Goal: Share content: Share content

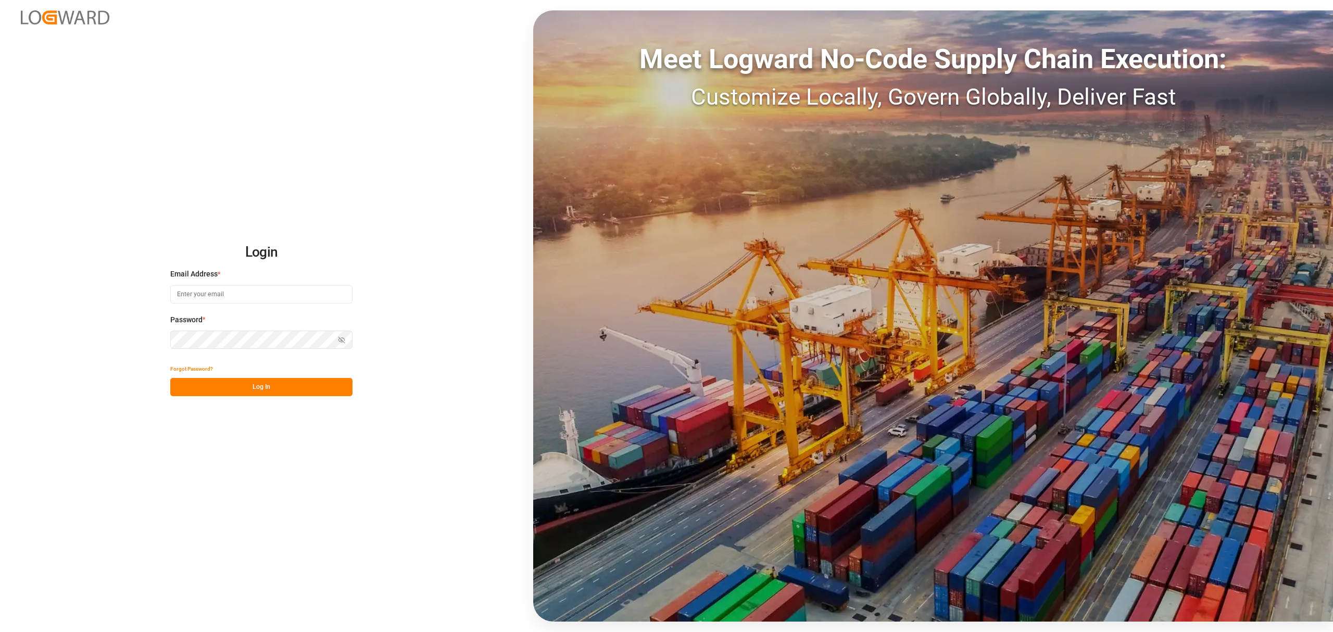
click at [246, 296] on input at bounding box center [261, 294] width 182 height 18
click at [86, 351] on div "Login Email Address * Email is required. Password * Show password Forgot Passwo…" at bounding box center [666, 316] width 1333 height 632
click at [193, 286] on input at bounding box center [261, 294] width 182 height 18
type input "[PERSON_NAME][EMAIL_ADDRESS][PERSON_NAME][DOMAIN_NAME]"
click at [341, 338] on icon "button" at bounding box center [341, 339] width 7 height 7
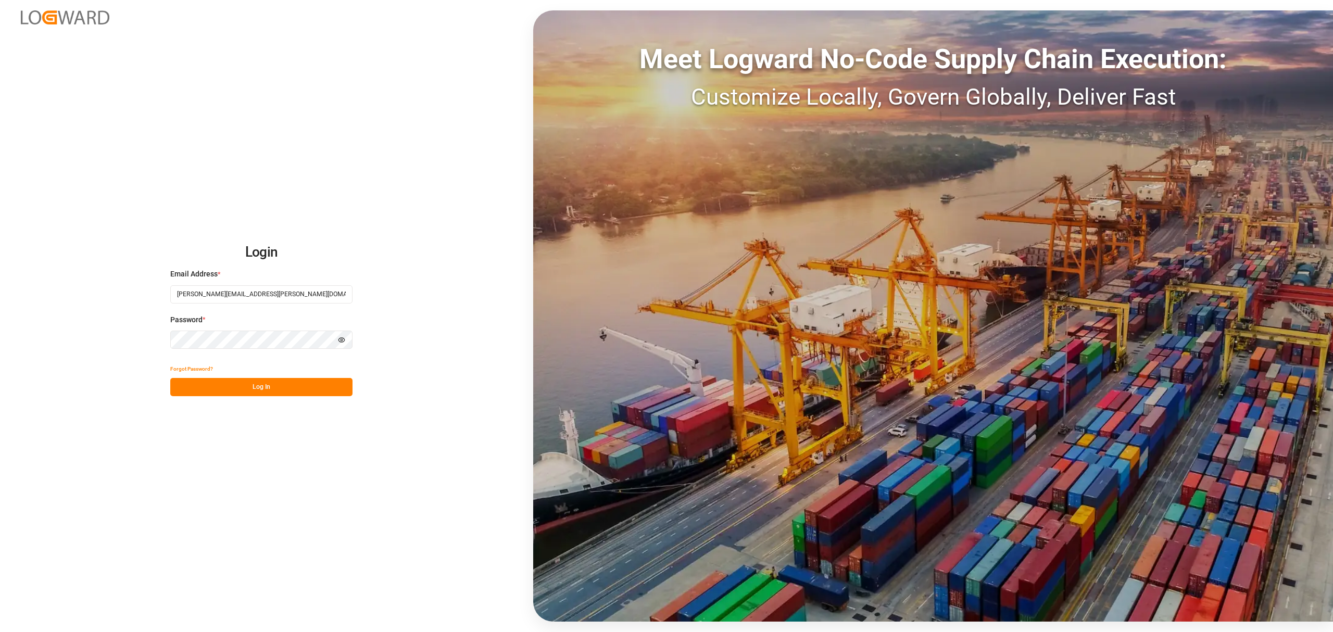
click at [238, 386] on button "Log In" at bounding box center [261, 387] width 182 height 18
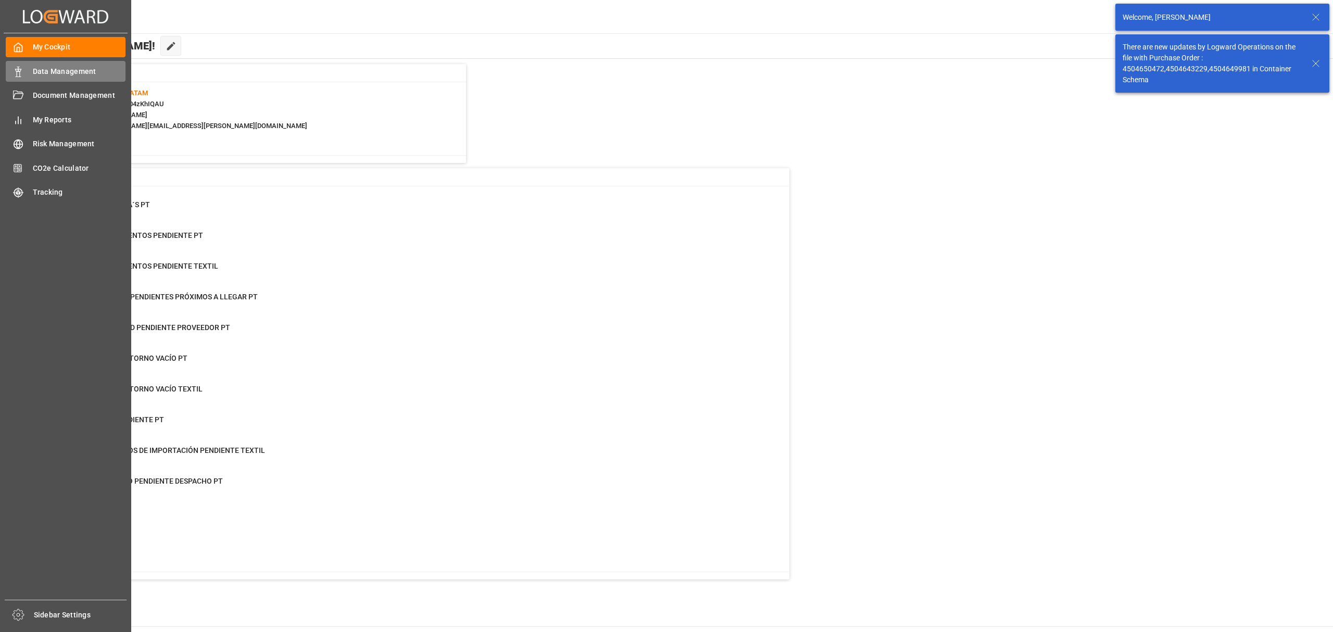
click at [17, 74] on rect at bounding box center [18, 73] width 3 height 5
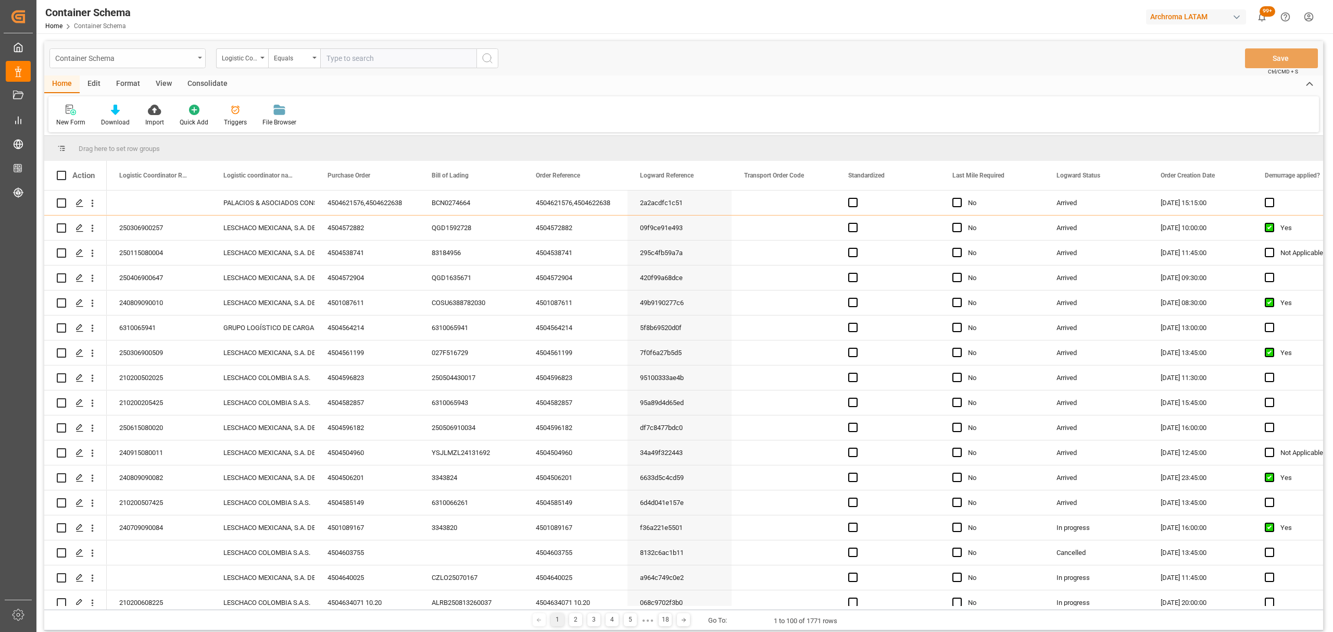
click at [173, 53] on div "Container Schema" at bounding box center [124, 57] width 139 height 13
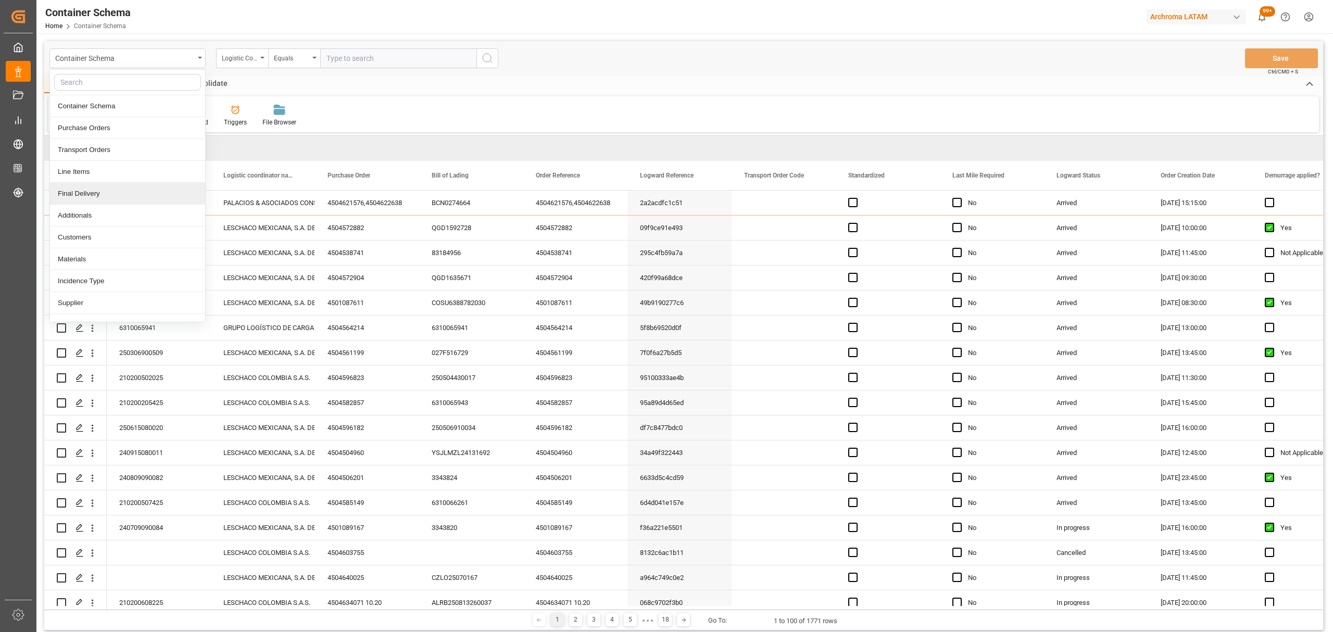
click at [98, 201] on div "Final Delivery" at bounding box center [127, 194] width 155 height 22
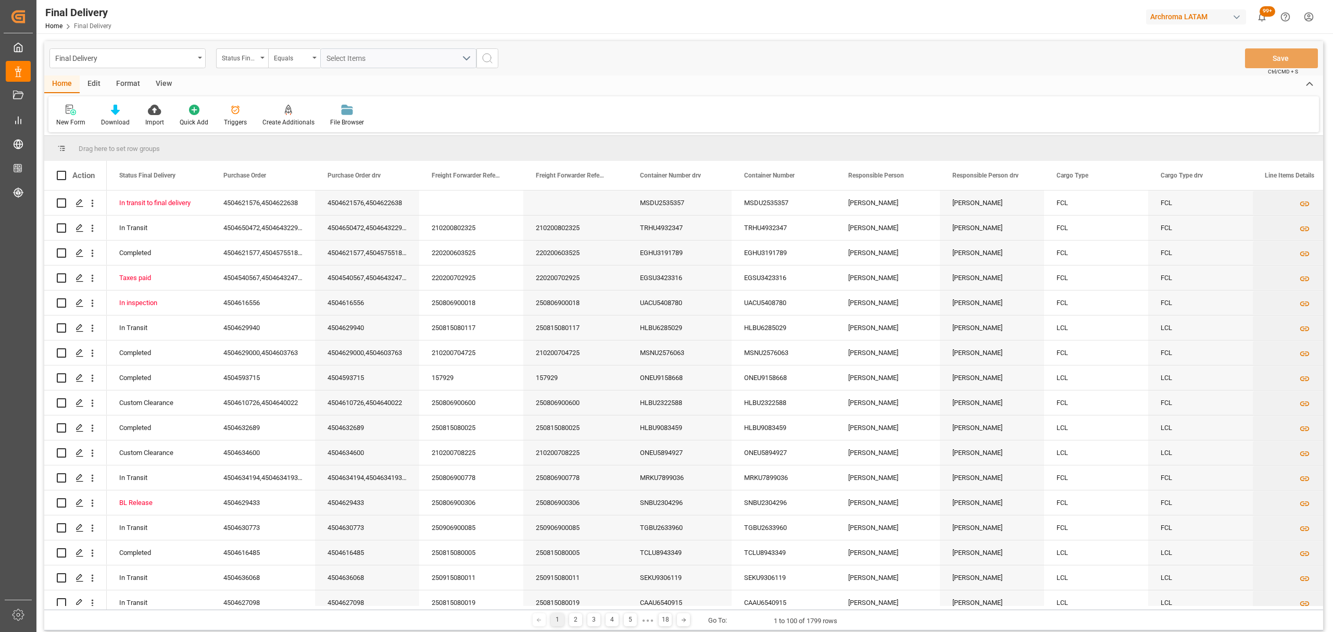
click at [253, 61] on div "Status Final Delivery" at bounding box center [239, 57] width 35 height 12
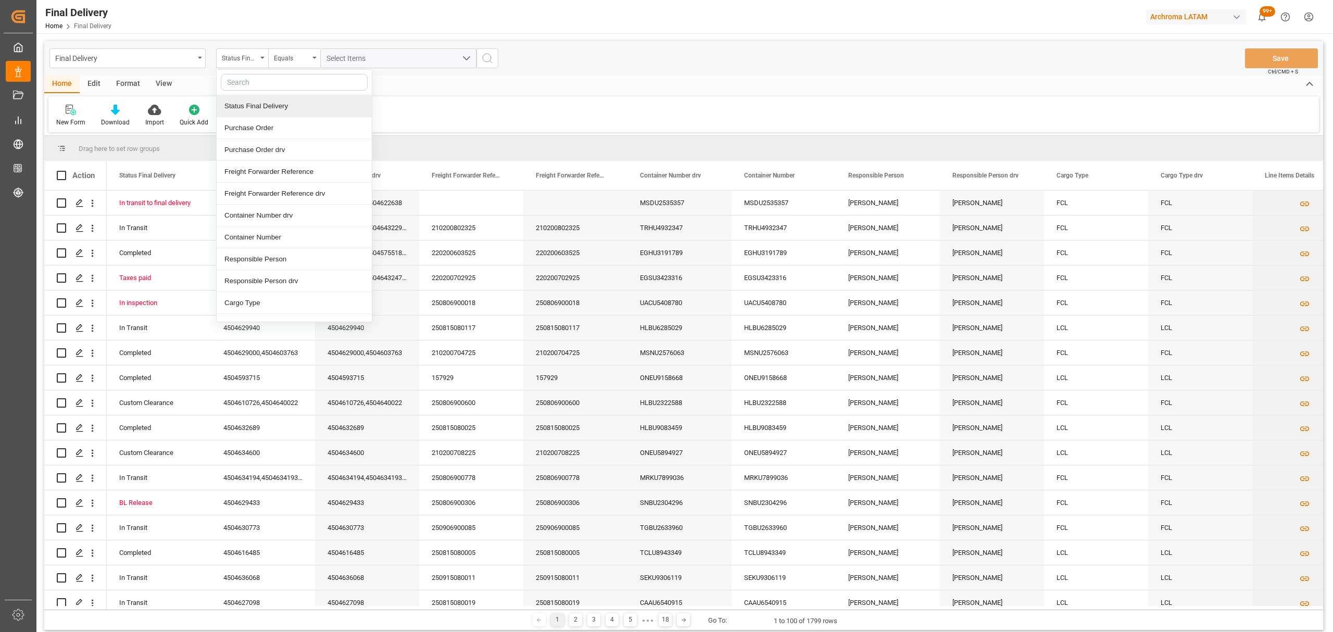
click at [269, 109] on div "Status Final Delivery" at bounding box center [294, 106] width 155 height 22
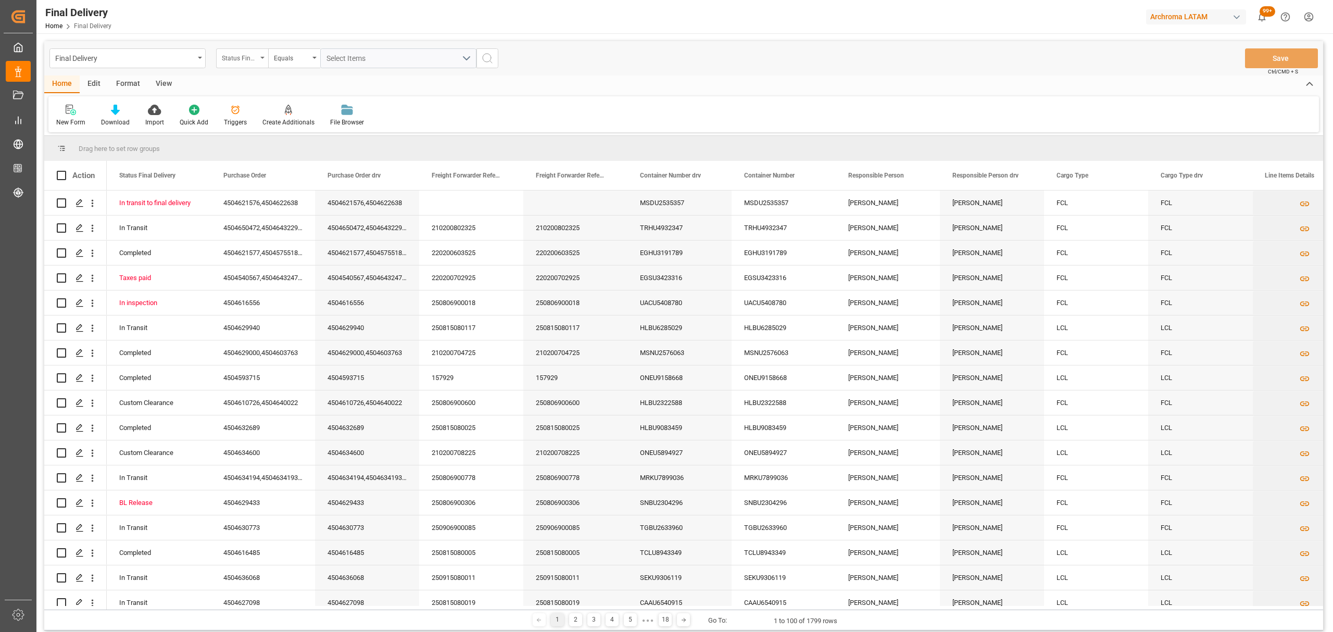
click at [242, 55] on div "Status Final Delivery" at bounding box center [239, 57] width 35 height 12
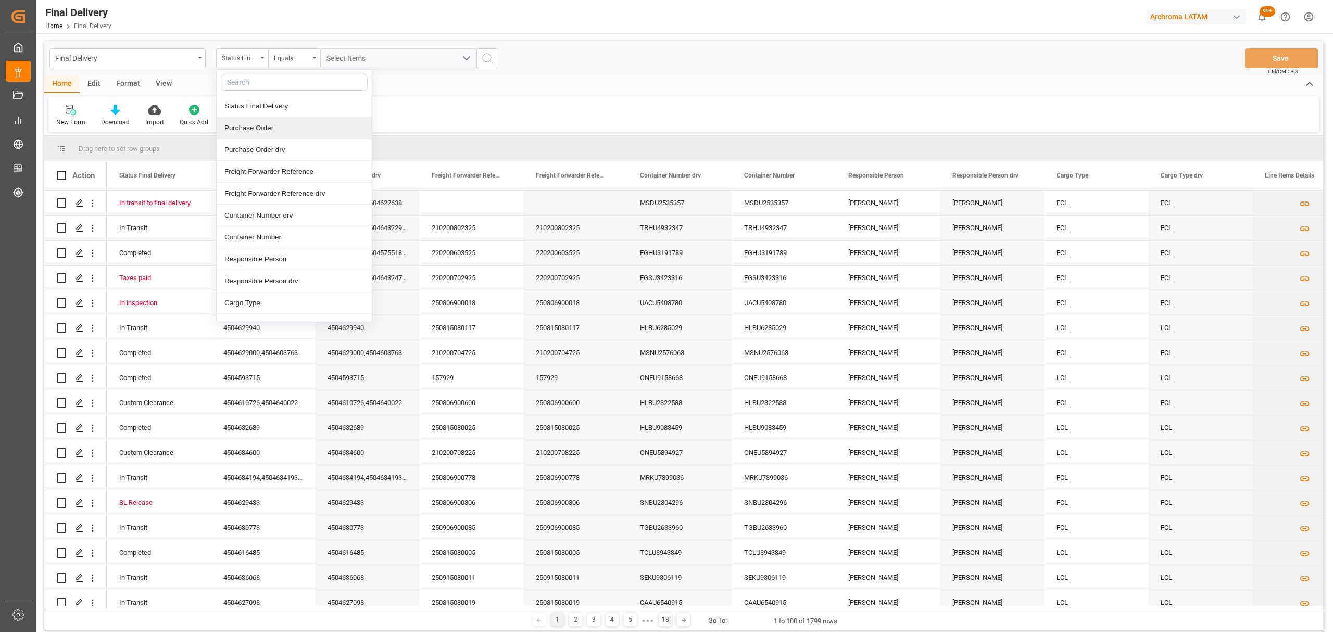
click at [267, 132] on div "Purchase Order" at bounding box center [294, 128] width 155 height 22
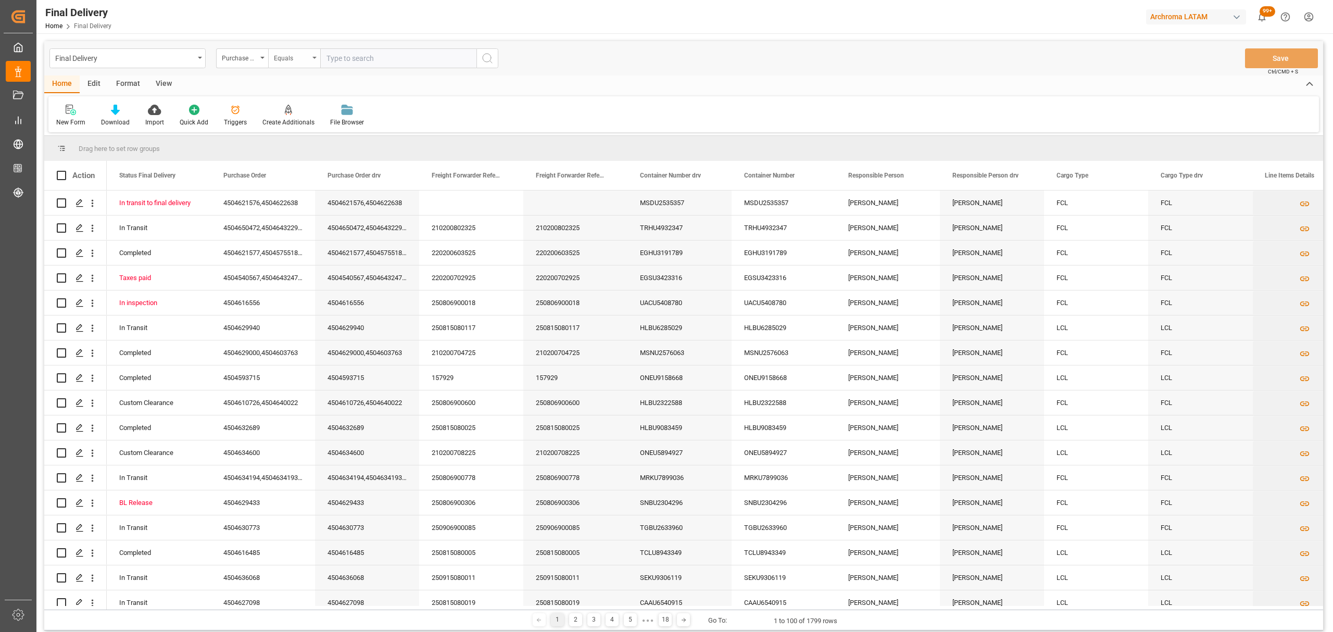
click at [290, 57] on div "Equals" at bounding box center [291, 57] width 35 height 12
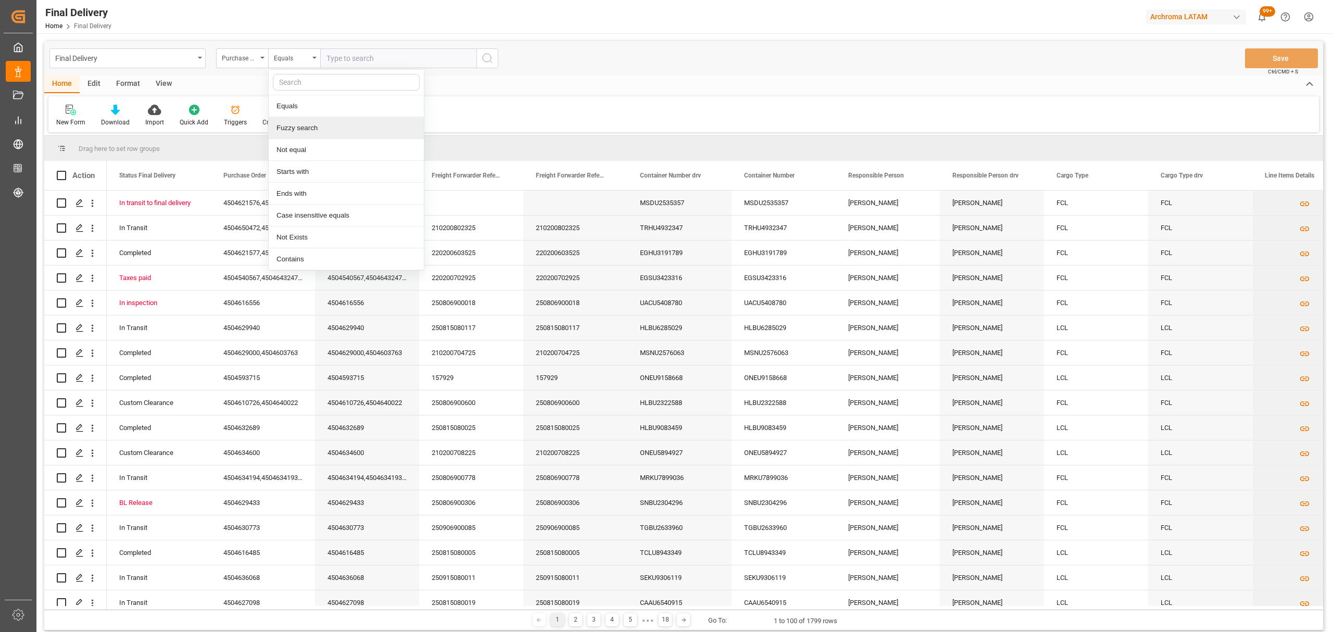
click at [307, 128] on div "Fuzzy search" at bounding box center [346, 128] width 155 height 22
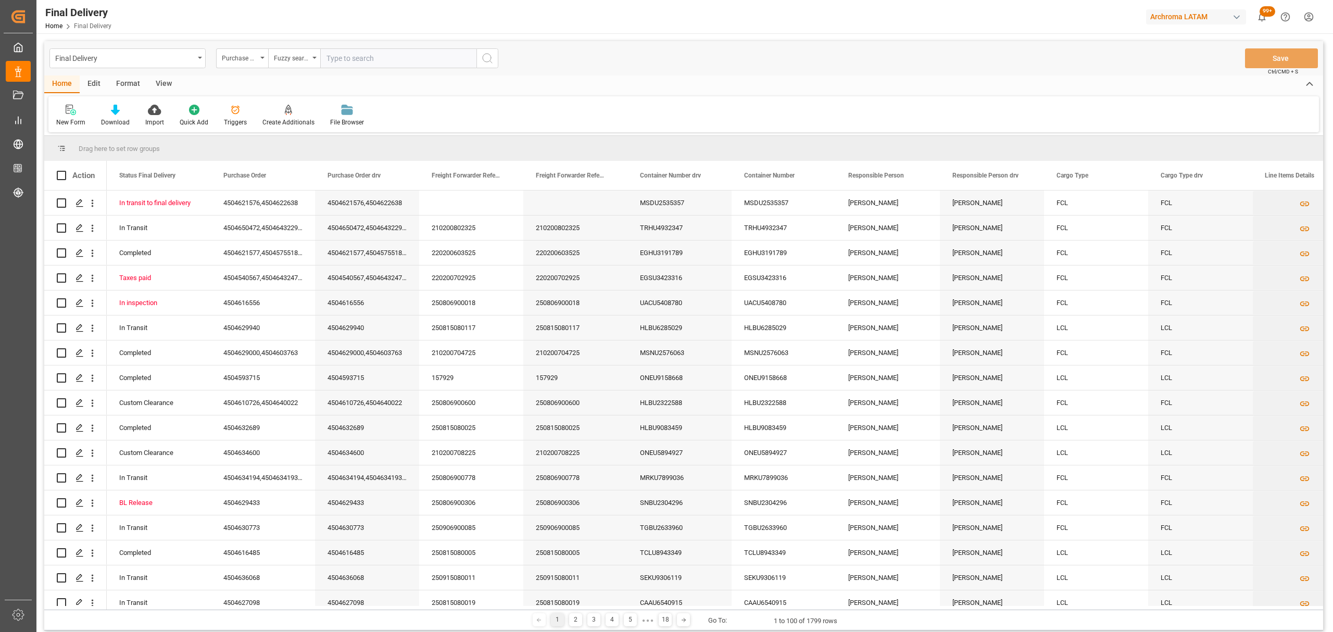
click at [359, 61] on input "text" at bounding box center [398, 58] width 156 height 20
paste input "4504634600"
type input "4504634600"
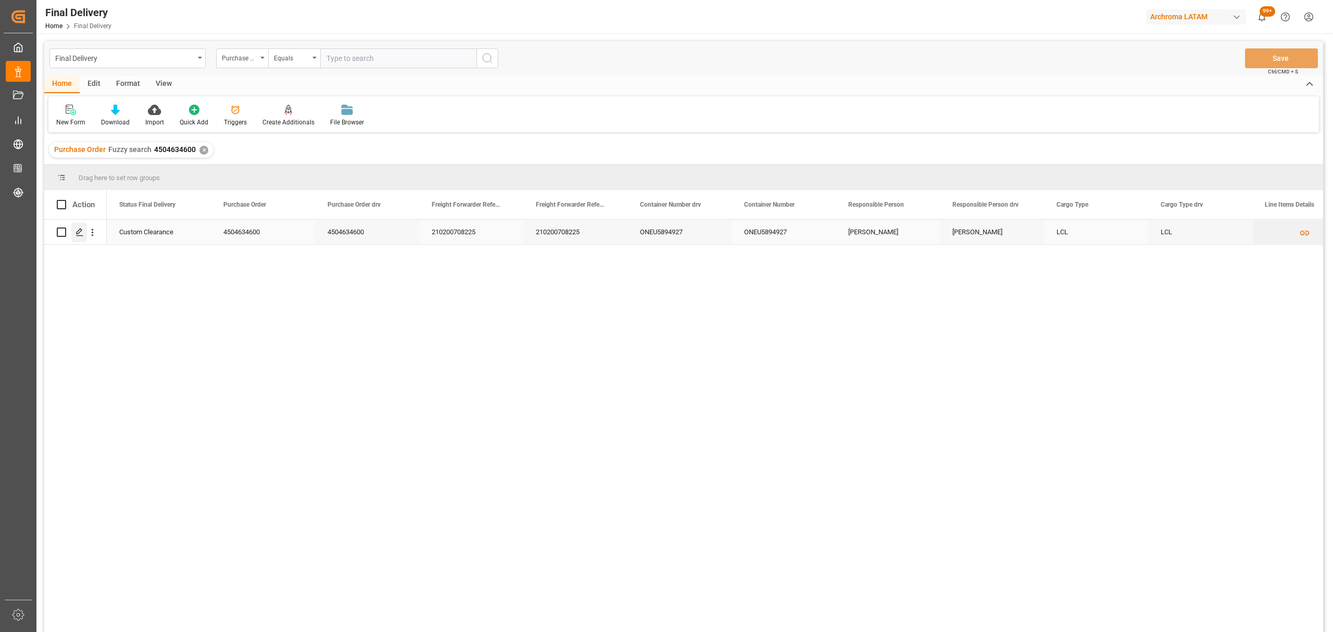
click at [79, 231] on icon "Press SPACE to select this row." at bounding box center [80, 232] width 8 height 8
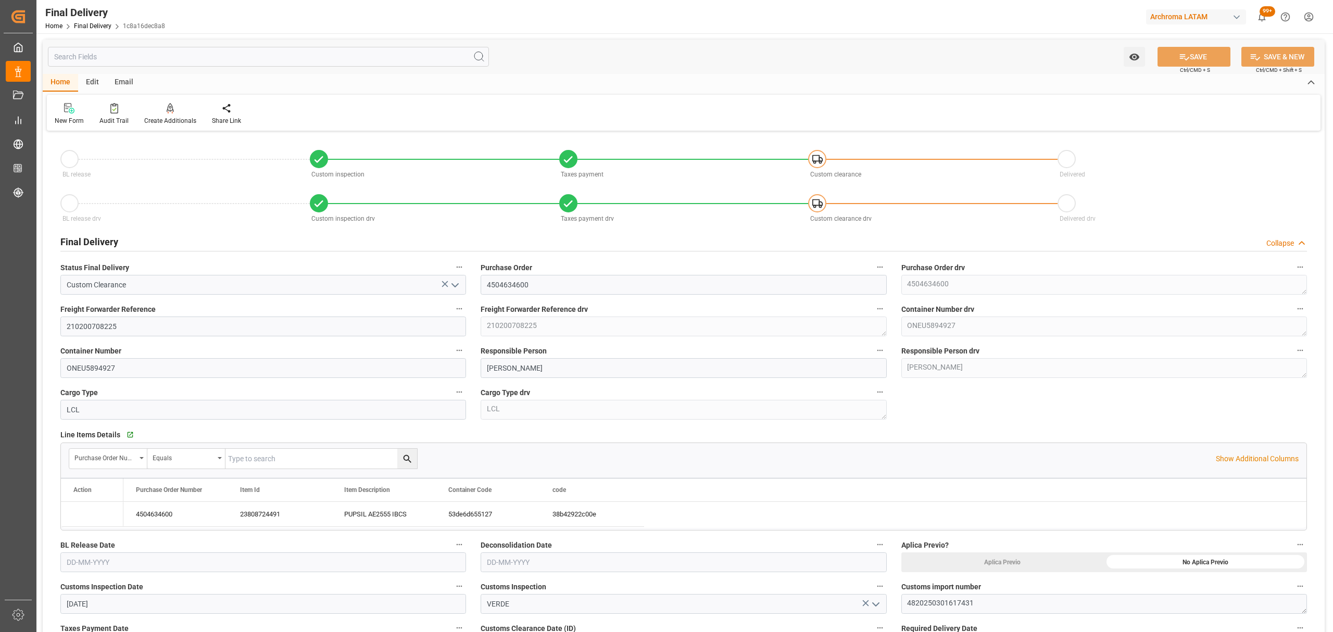
type input "[DATE]"
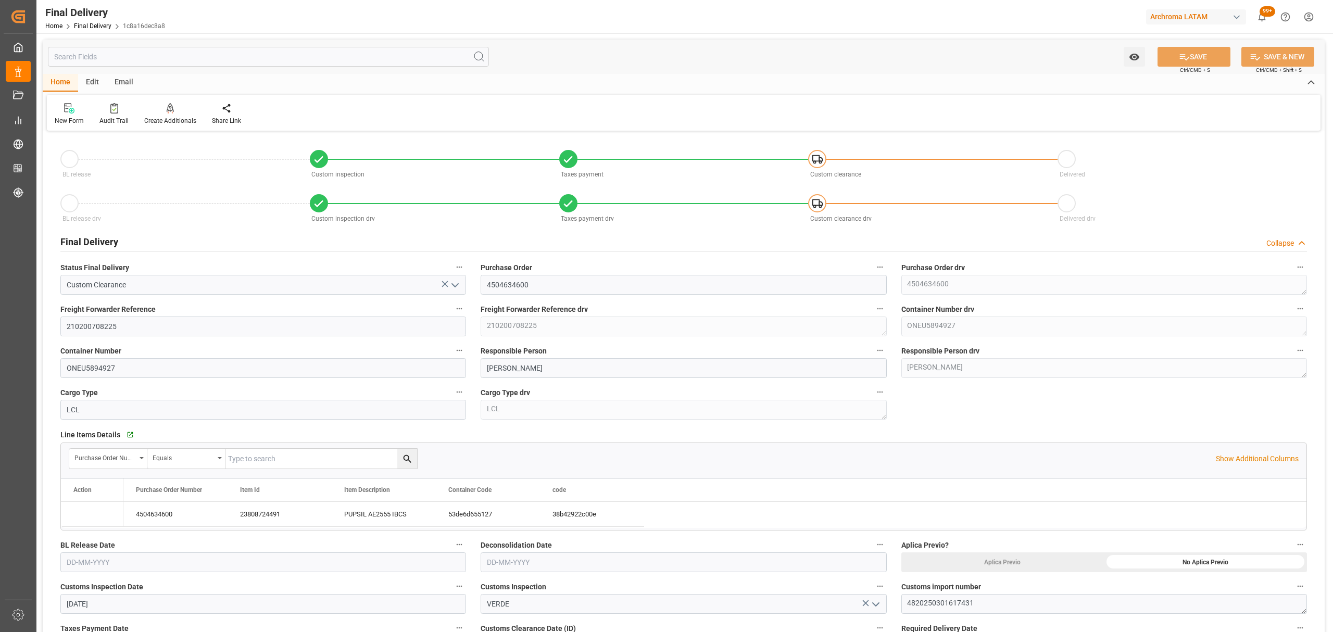
type input "[DATE]"
click at [146, 281] on input "Custom Clearance" at bounding box center [263, 285] width 406 height 20
click at [157, 565] on input "text" at bounding box center [263, 563] width 406 height 20
click at [80, 442] on div "28 29 30 31 1 2 3" at bounding box center [135, 449] width 142 height 20
click at [76, 491] on span "11" at bounding box center [73, 488] width 7 height 7
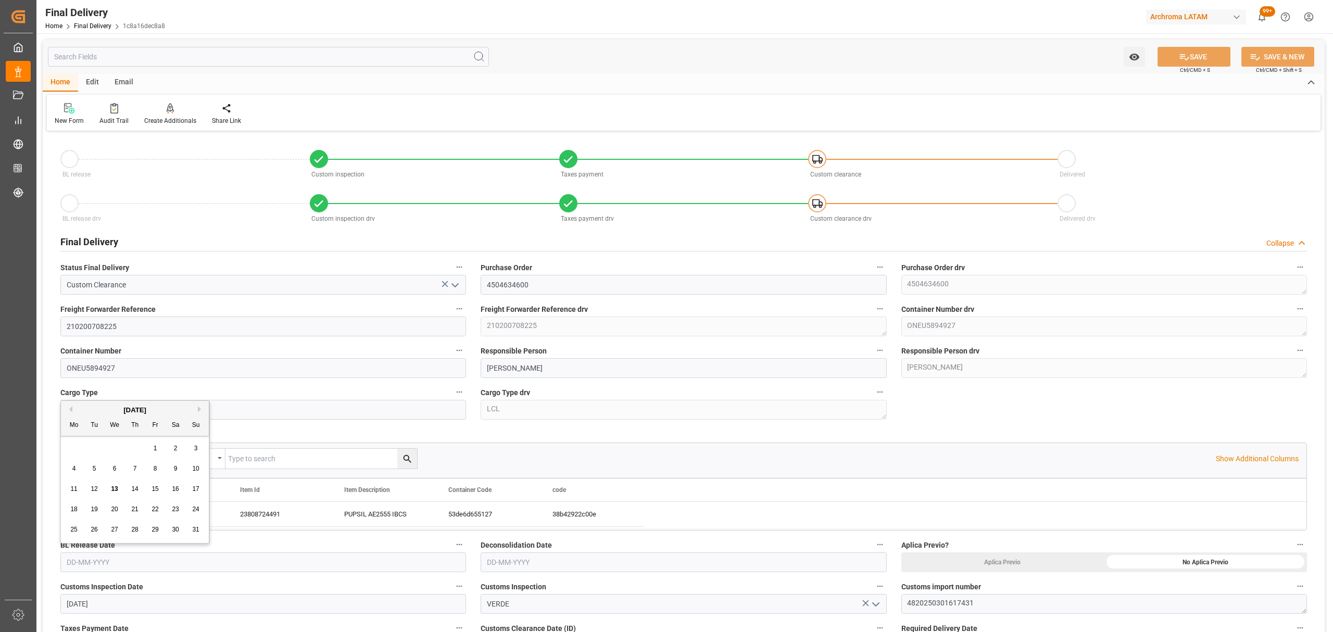
type input "[DATE]"
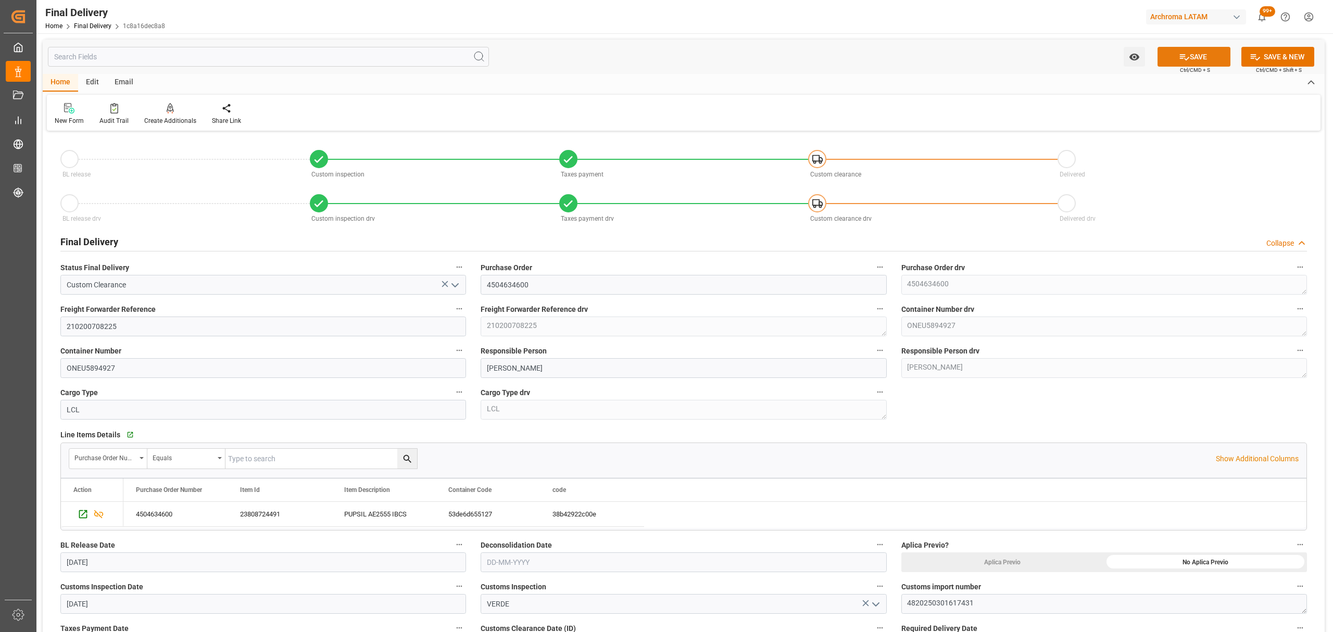
click at [1204, 53] on button "SAVE" at bounding box center [1194, 57] width 73 height 20
click at [576, 558] on input "text" at bounding box center [684, 563] width 406 height 20
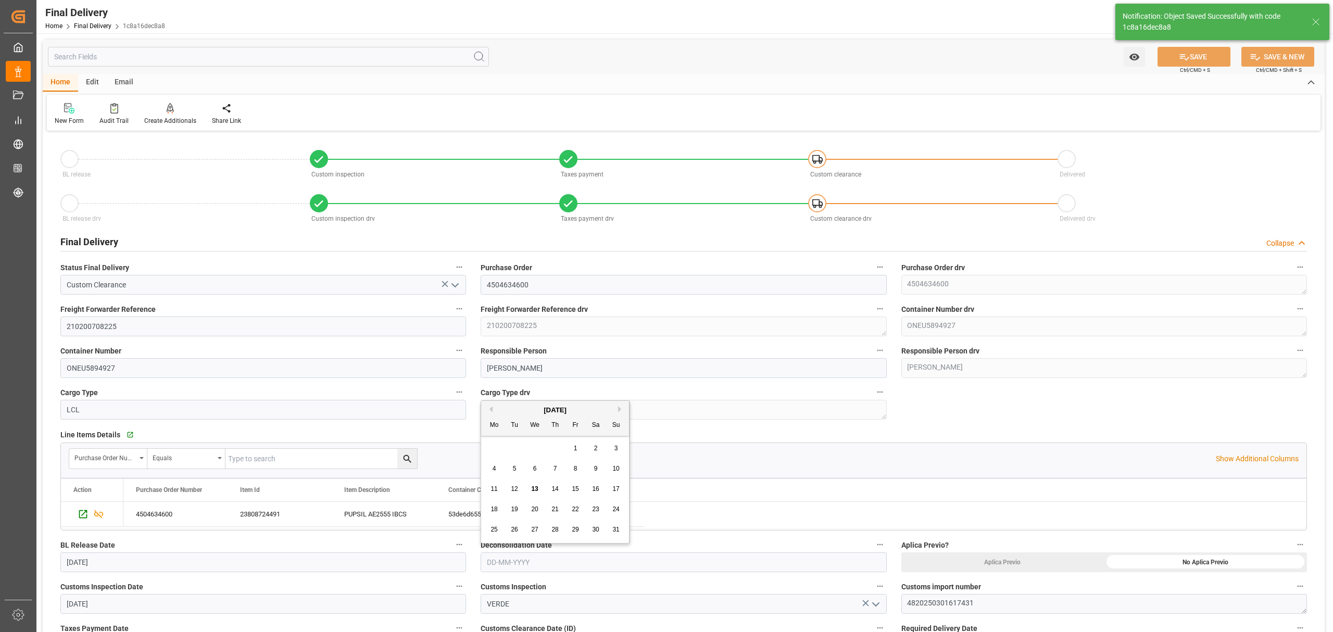
type textarea "1"
type input "2"
click at [117, 563] on input "[DATE]" at bounding box center [263, 563] width 406 height 20
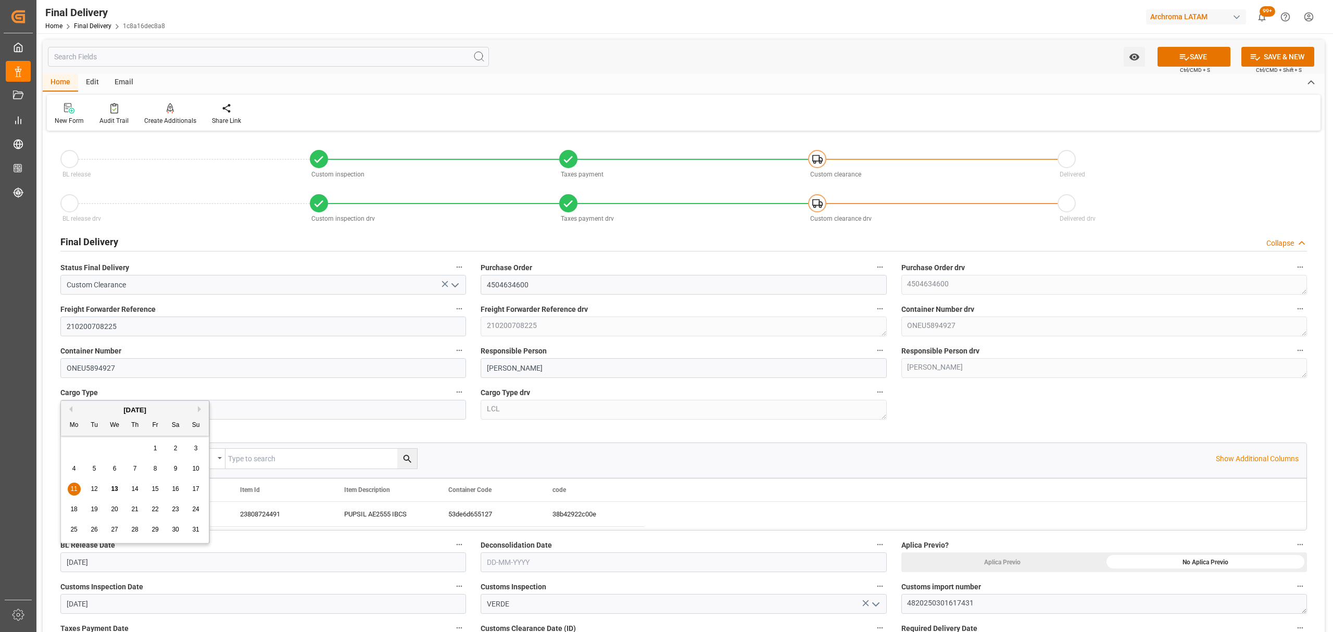
drag, startPoint x: 156, startPoint y: 467, endPoint x: 144, endPoint y: 400, distance: 67.7
click at [156, 467] on span "8" at bounding box center [156, 468] width 4 height 7
type input "[DATE]"
click at [553, 564] on input "text" at bounding box center [684, 563] width 406 height 20
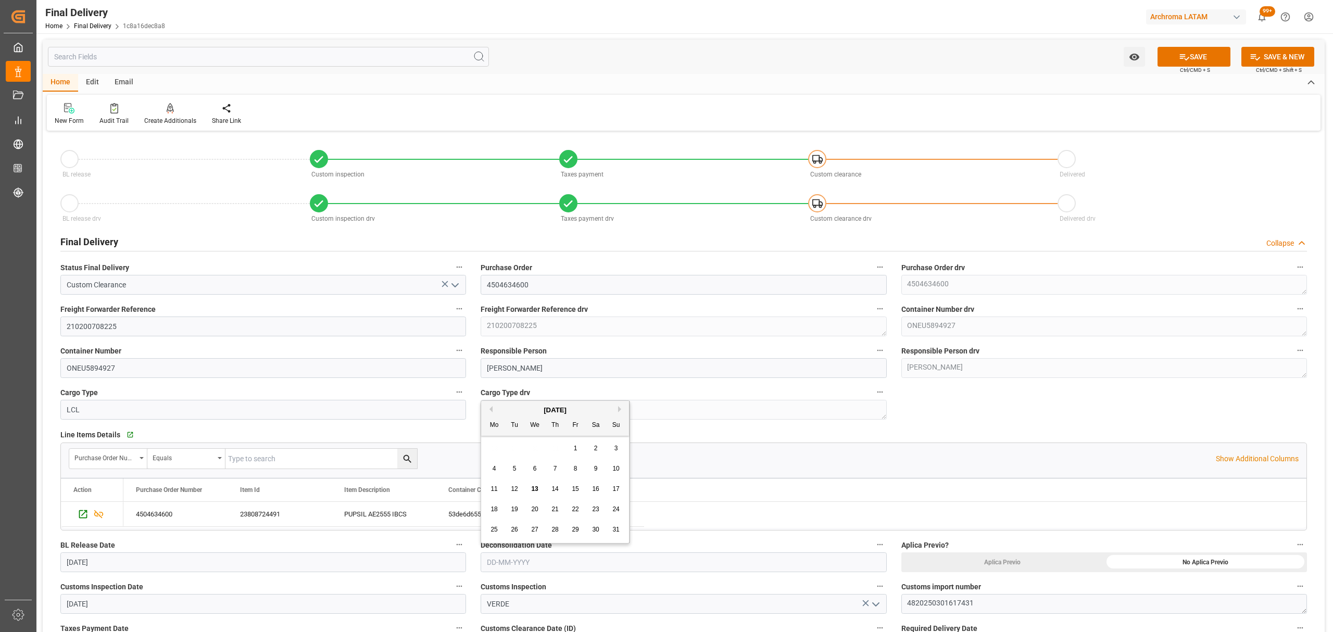
click at [509, 432] on div "Tu" at bounding box center [514, 425] width 13 height 13
click at [601, 472] on div "9" at bounding box center [596, 469] width 13 height 13
type input "[DATE]"
click at [1204, 47] on button "SAVE" at bounding box center [1194, 57] width 73 height 20
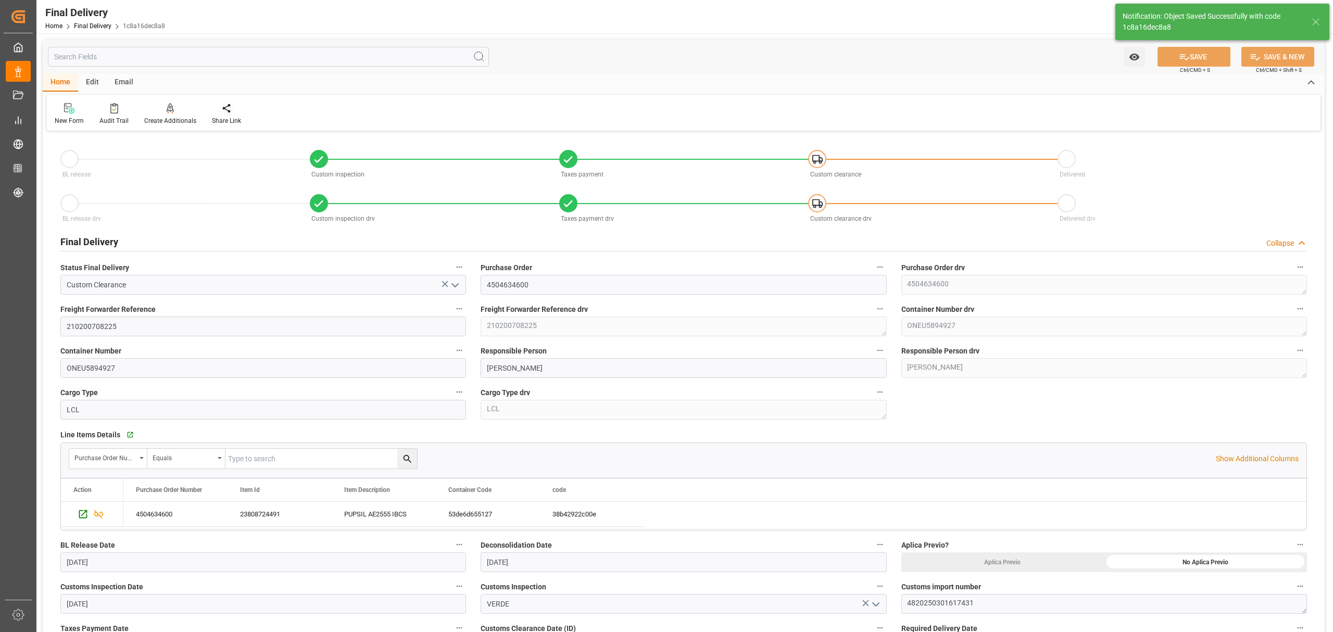
click at [221, 114] on div "Share Link" at bounding box center [226, 114] width 45 height 23
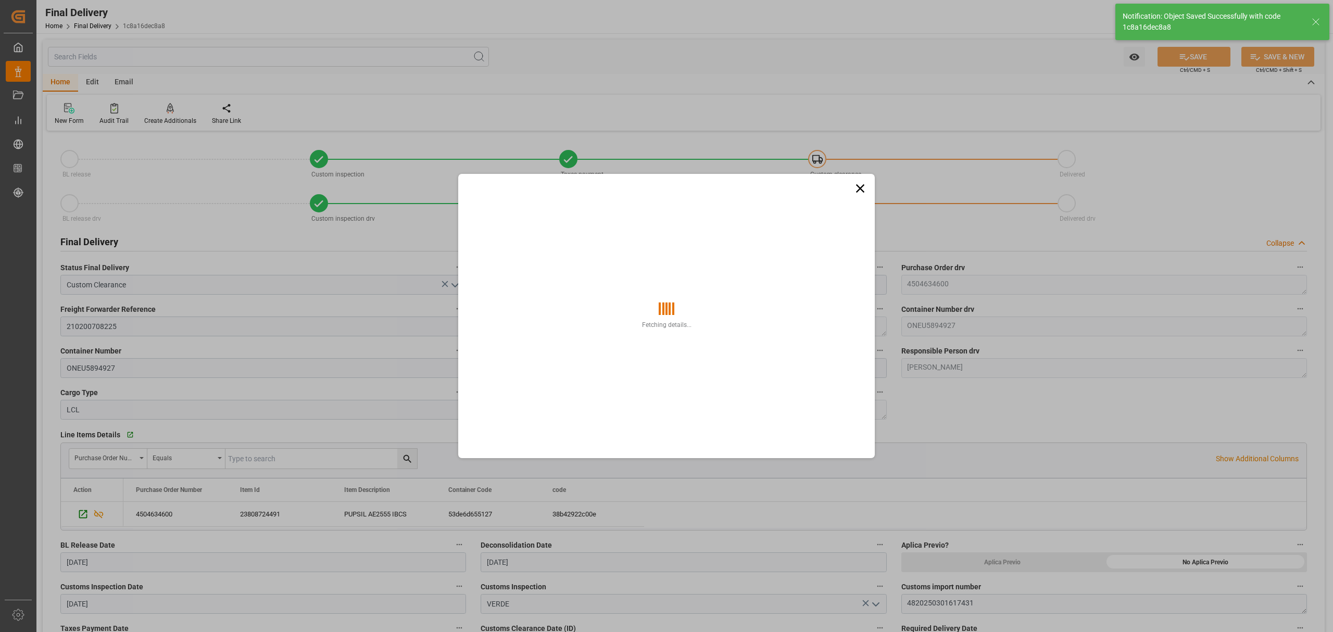
type input "-1"
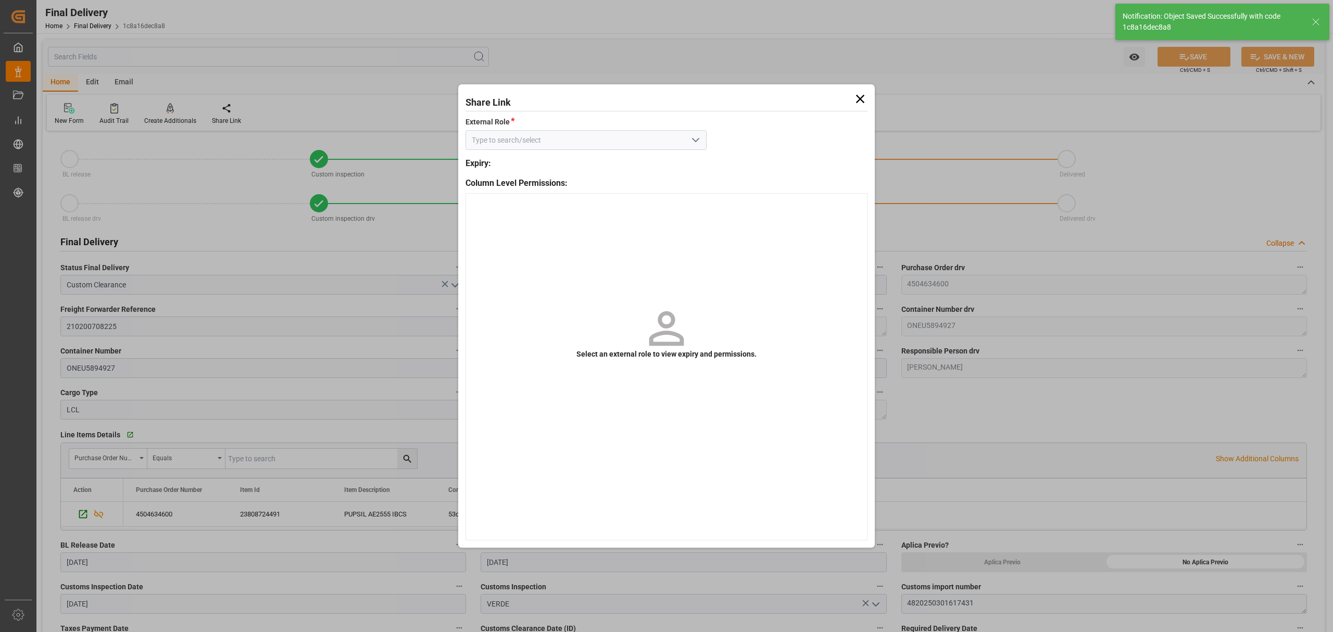
click at [695, 145] on icon "open menu" at bounding box center [696, 140] width 13 height 13
click at [653, 165] on div "External" at bounding box center [586, 163] width 240 height 23
type input "External"
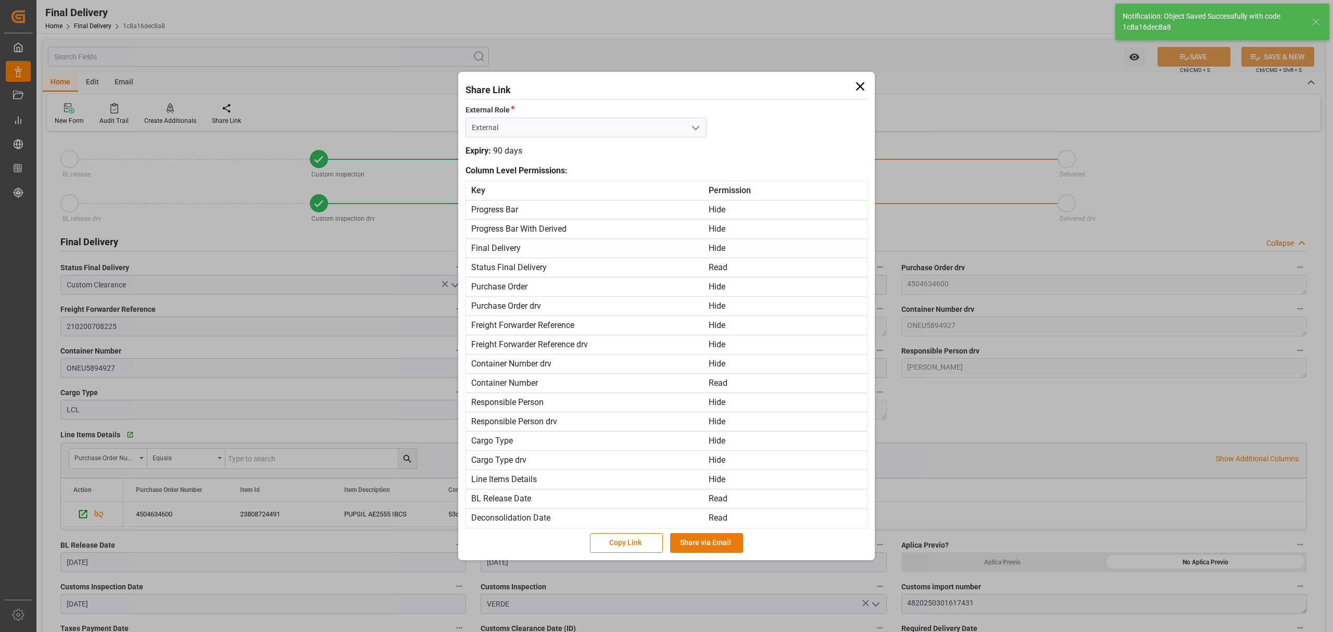
click at [703, 546] on button "Share via Email" at bounding box center [706, 543] width 73 height 20
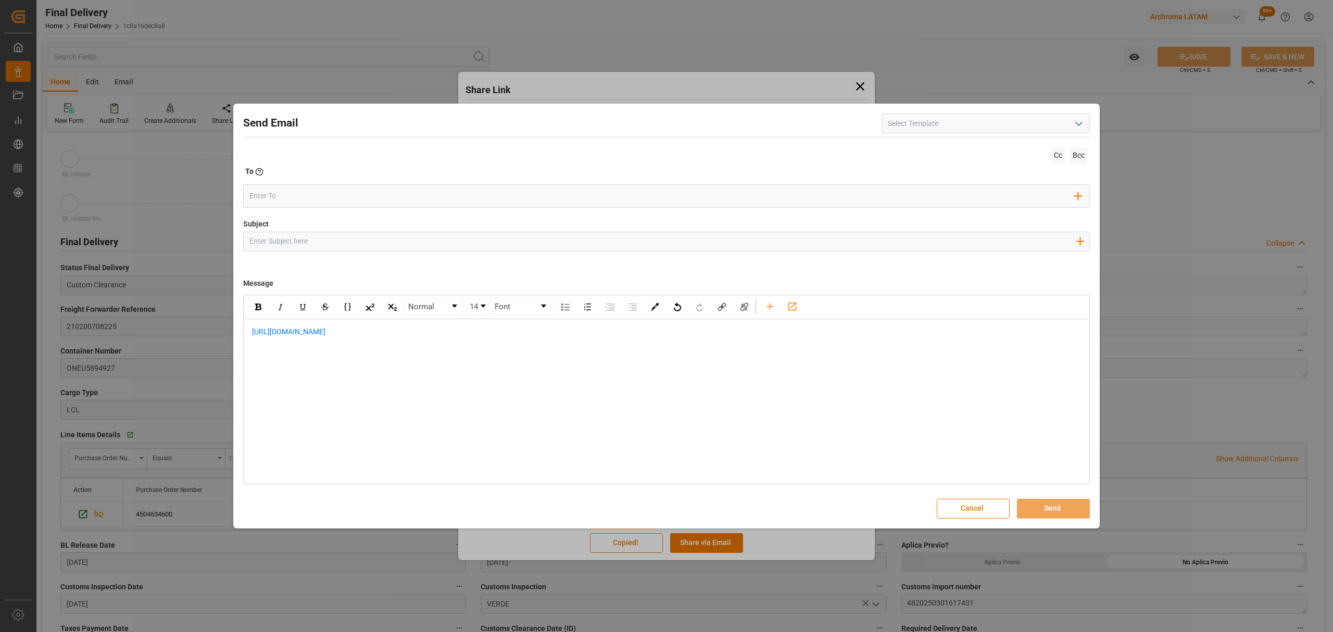
click at [442, 233] on input "Subject" at bounding box center [663, 241] width 838 height 18
click at [363, 244] on input "Subject" at bounding box center [663, 241] width 838 height 18
type input "v"
paste input "PO 4504634600 //PT//LOGWARD STATUSE//[PERSON_NAME] QUIMICA//ARCHROMA [GEOGRAPHI…"
click at [389, 239] on input "PO 4504634600 //PT//LOGWARD STATUSE//[PERSON_NAME] QUIMICA//ARCHROMA [GEOGRAPHI…" at bounding box center [663, 241] width 838 height 18
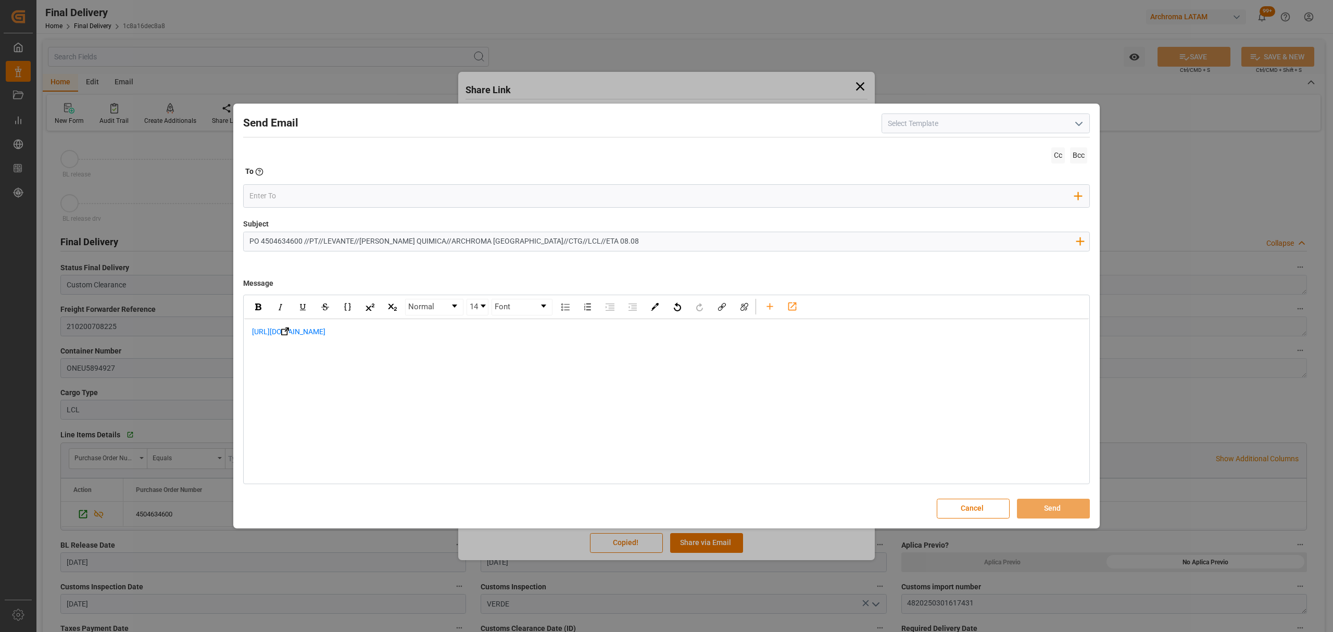
type input "PO 4504634600 //PT//LEVANTE//[PERSON_NAME] QUIMICA//ARCHROMA [GEOGRAPHIC_DATA]/…"
click at [249, 336] on div "[URL][DOMAIN_NAME]" at bounding box center [666, 337] width 845 height 36
click at [286, 334] on div "rdw-editor" at bounding box center [667, 332] width 830 height 11
click at [409, 376] on div "[URL][DOMAIN_NAME]" at bounding box center [667, 381] width 830 height 22
click at [286, 403] on div "rdw-editor" at bounding box center [667, 403] width 830 height 22
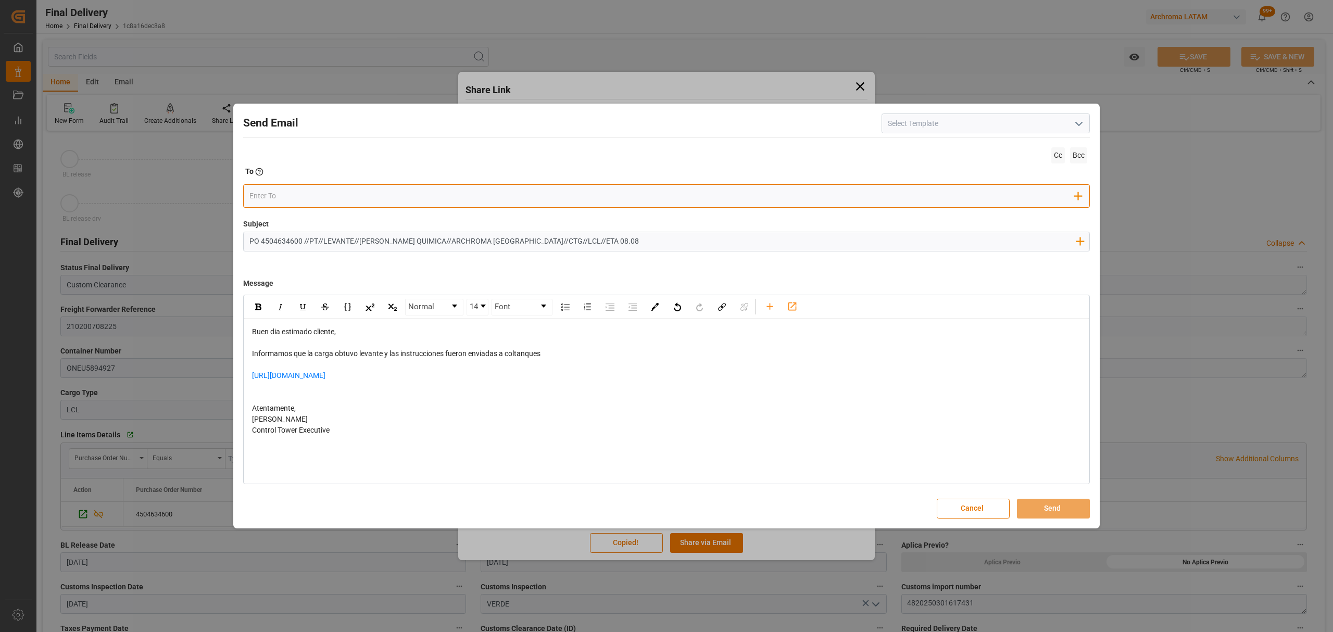
click at [294, 192] on input "email" at bounding box center [662, 197] width 826 height 16
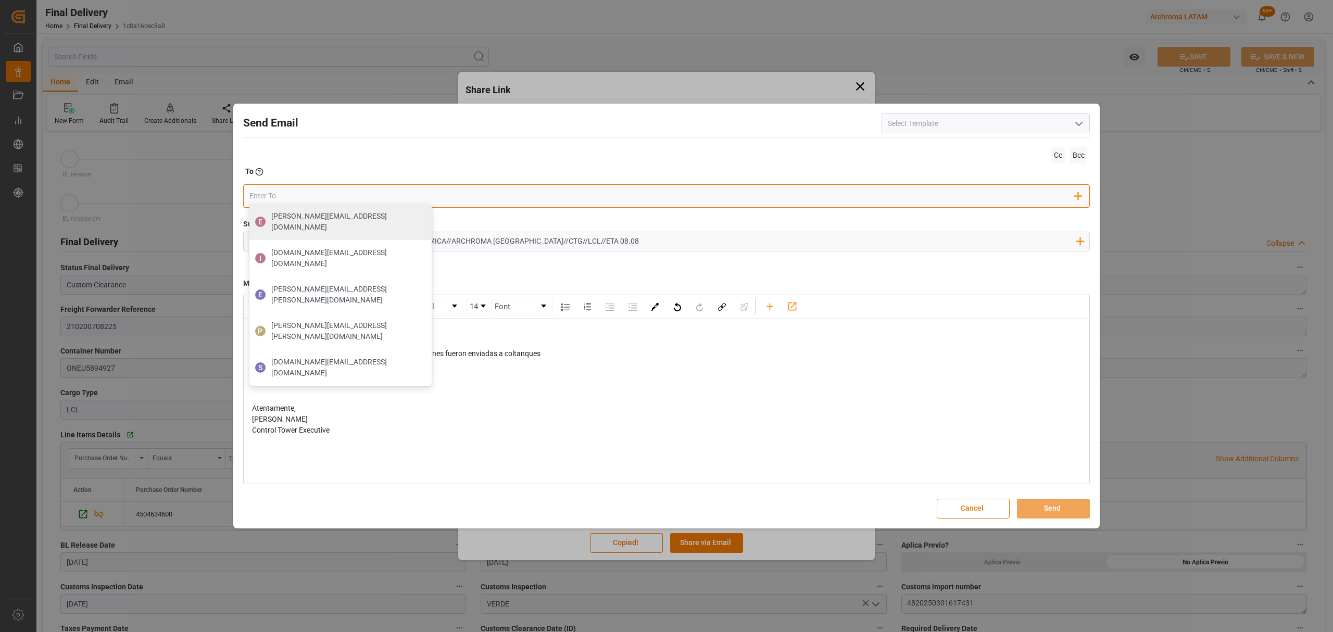
type input "i"
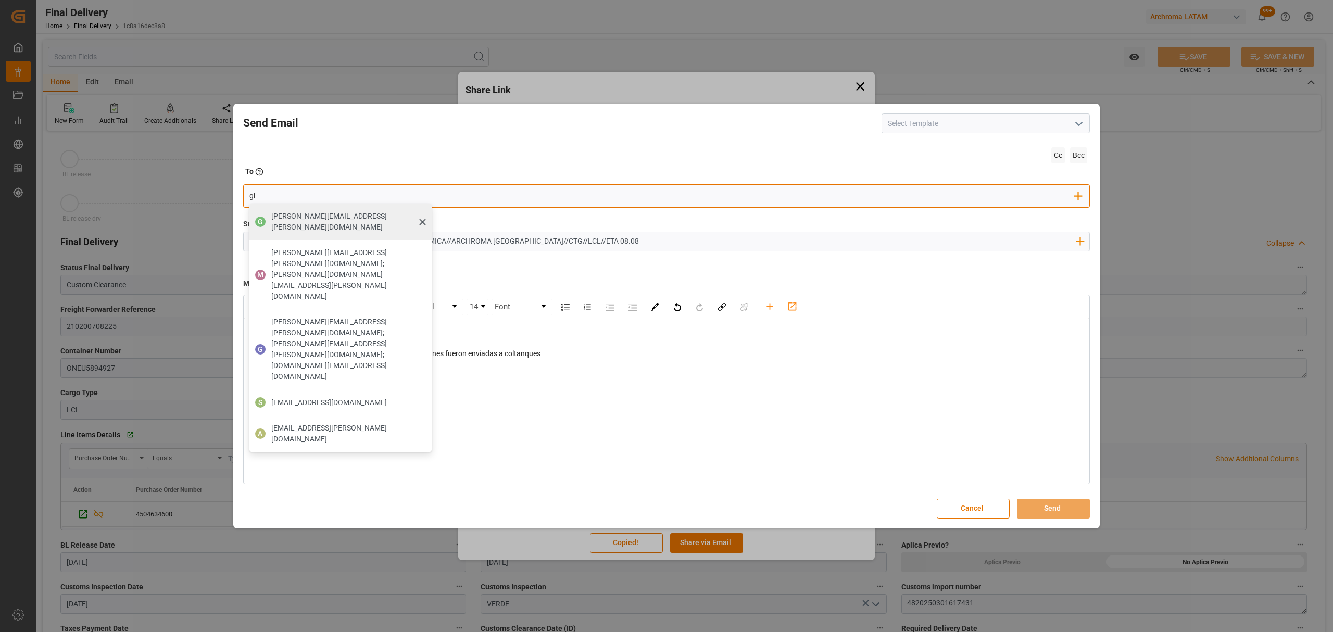
type input "gi"
click at [298, 222] on span "[PERSON_NAME][EMAIL_ADDRESS][PERSON_NAME][DOMAIN_NAME]" at bounding box center [347, 222] width 153 height 22
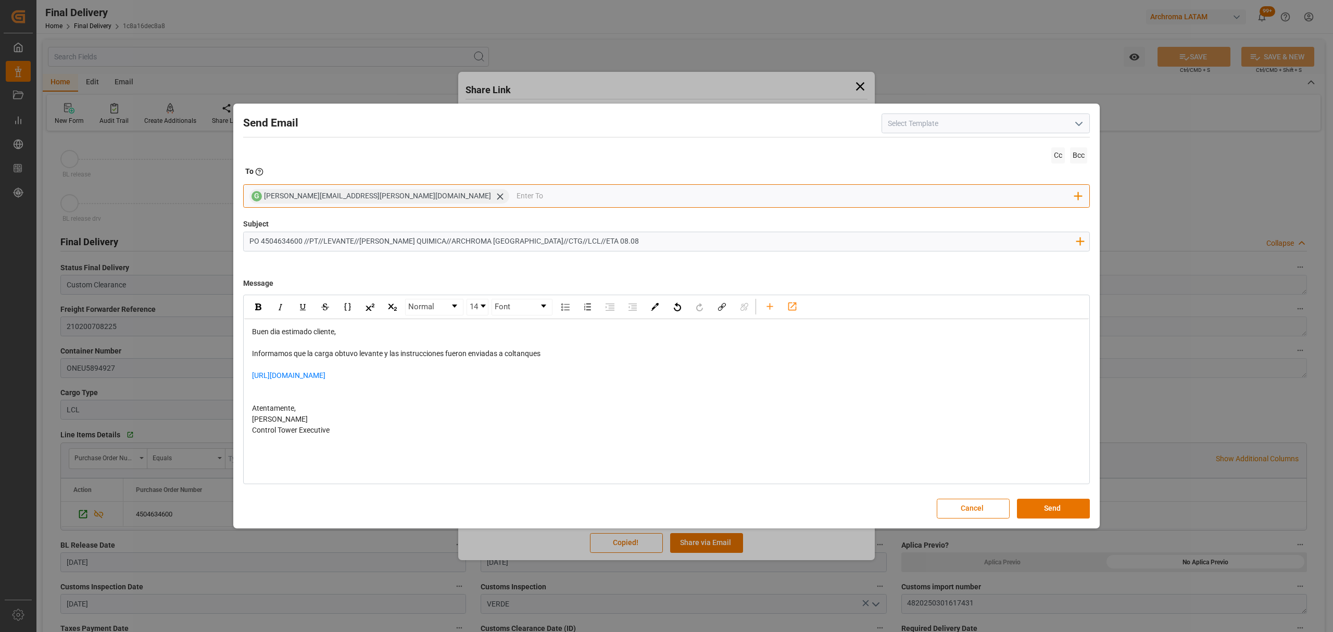
type input "a"
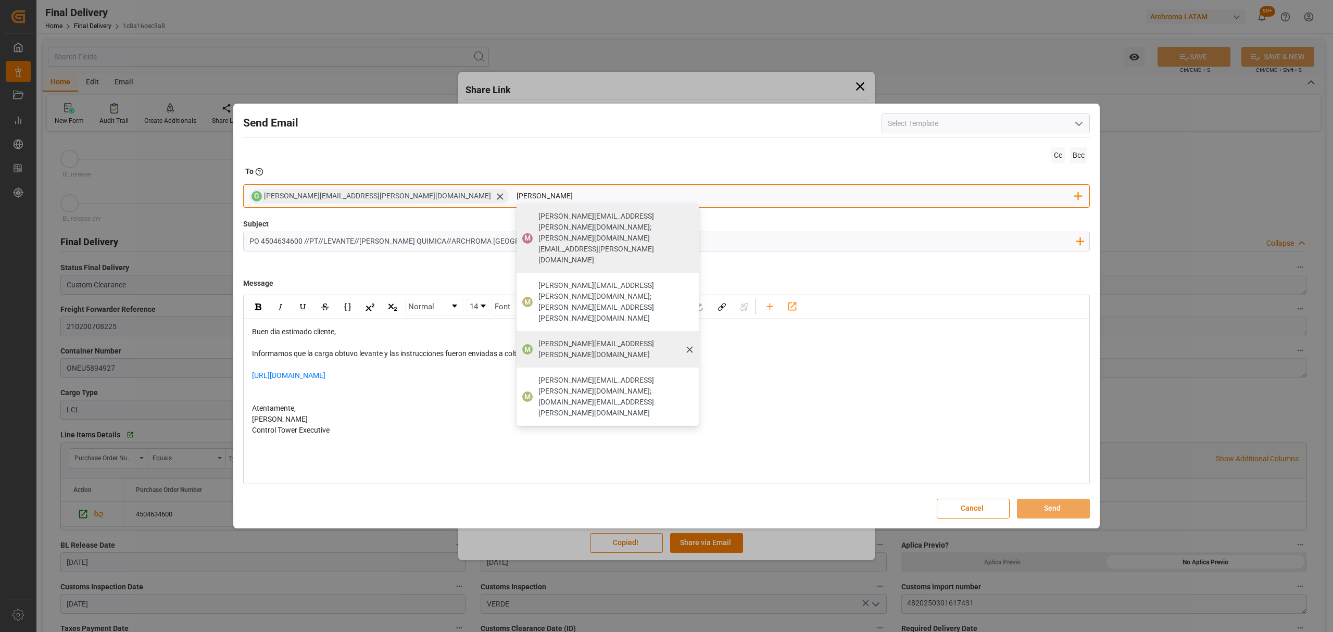
type input "[PERSON_NAME]"
click at [539, 339] on span "[PERSON_NAME][EMAIL_ADDRESS][PERSON_NAME][DOMAIN_NAME]" at bounding box center [615, 350] width 153 height 22
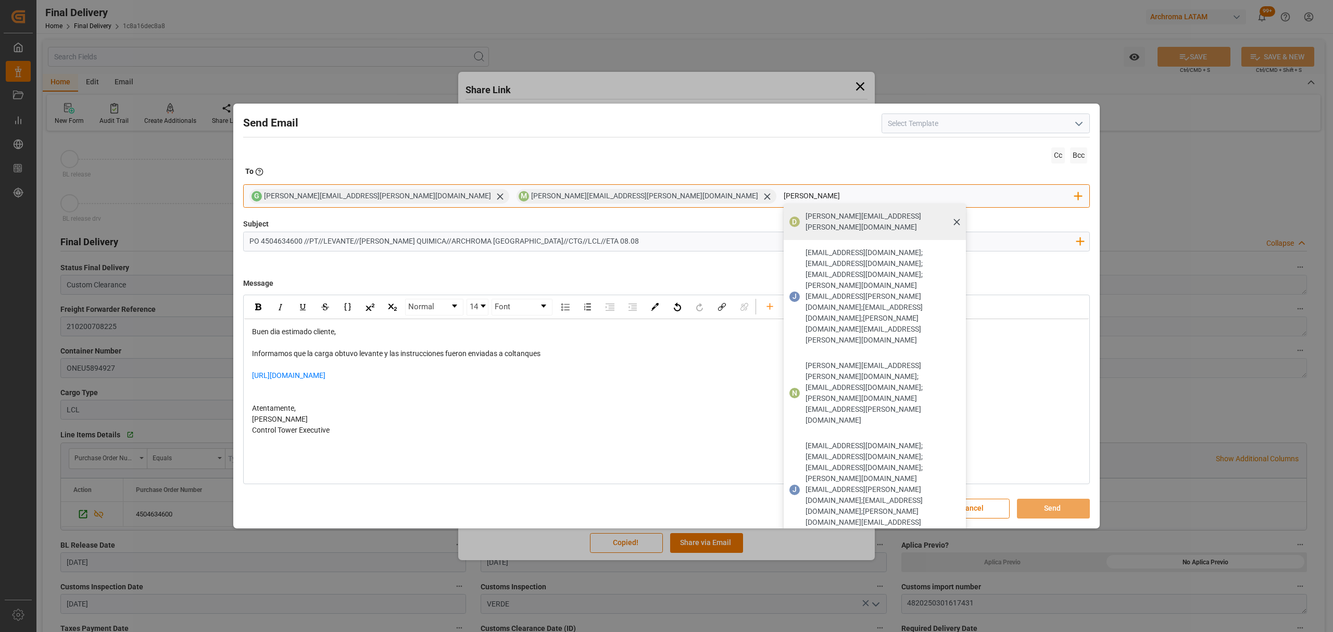
type input "[PERSON_NAME]"
click at [806, 214] on span "[PERSON_NAME][EMAIL_ADDRESS][PERSON_NAME][DOMAIN_NAME]" at bounding box center [882, 222] width 153 height 22
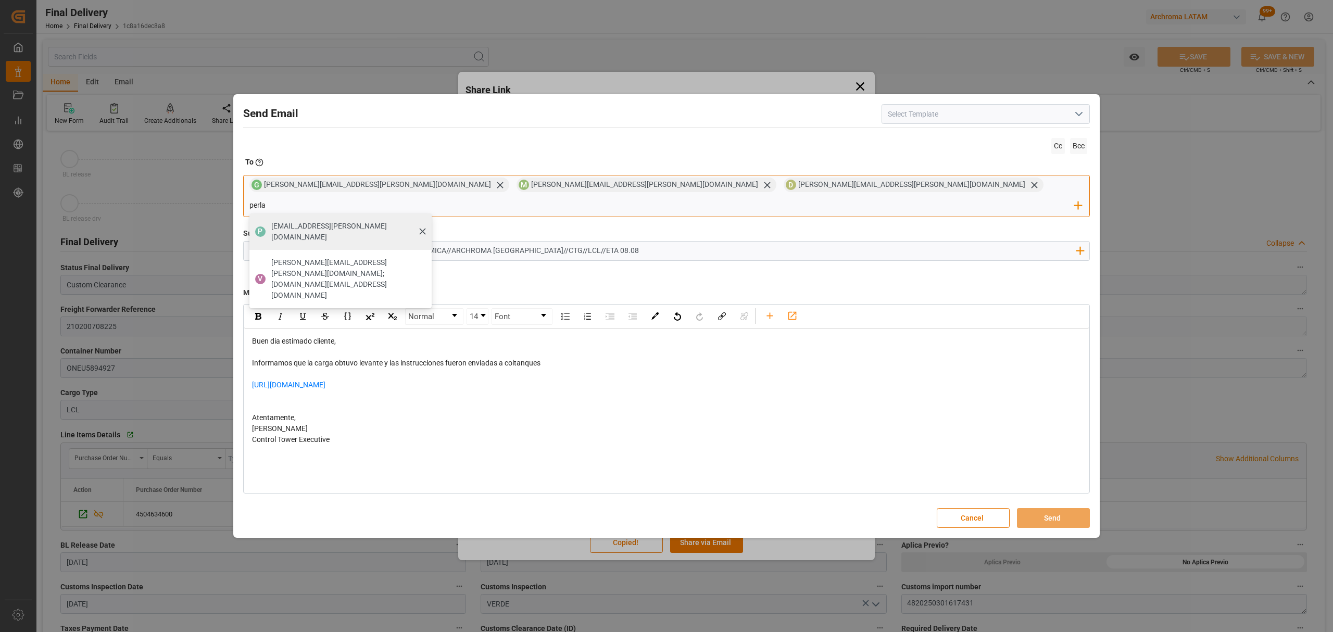
type input "perla"
click at [424, 221] on span "[EMAIL_ADDRESS][PERSON_NAME][DOMAIN_NAME]" at bounding box center [347, 232] width 153 height 22
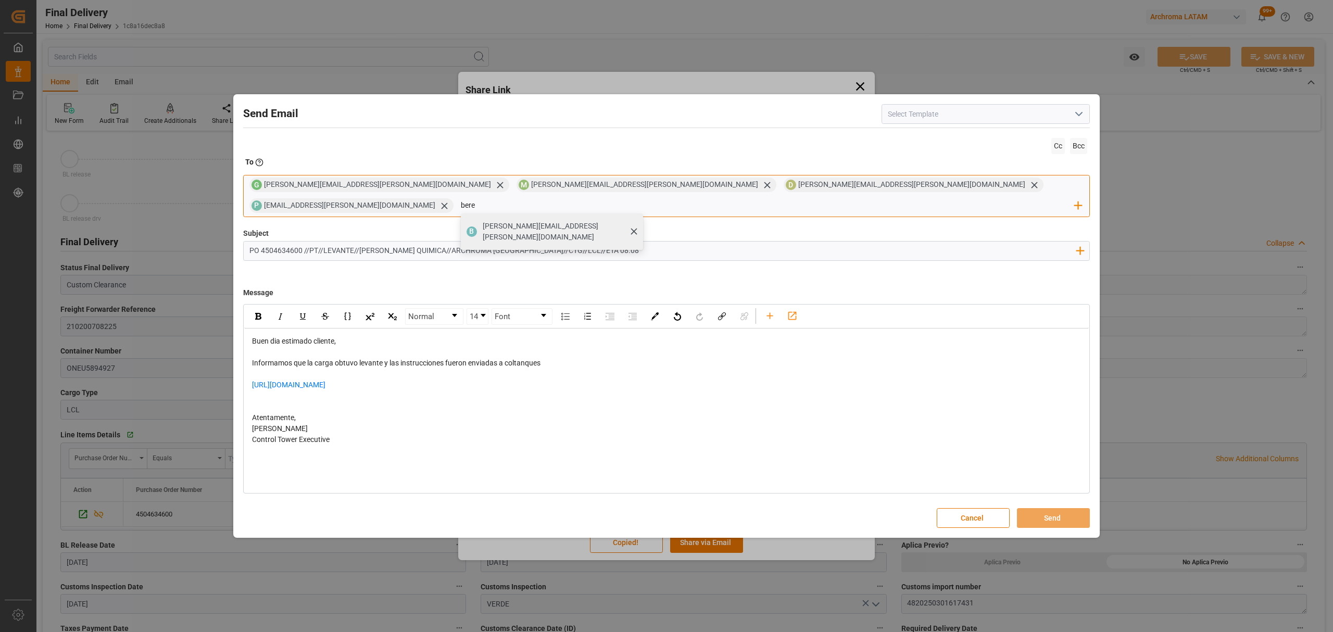
type input "bere"
click at [636, 221] on span "[PERSON_NAME][EMAIL_ADDRESS][PERSON_NAME][DOMAIN_NAME]" at bounding box center [559, 232] width 153 height 22
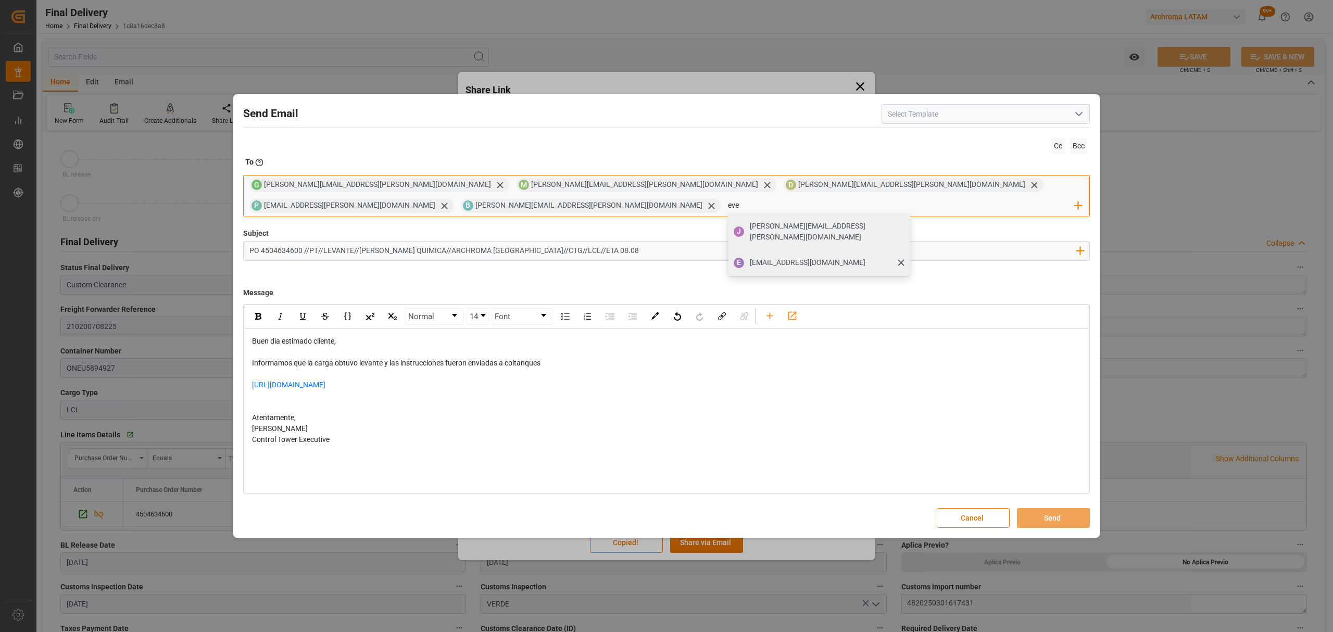
type input "eve"
click at [866, 257] on span "[EMAIL_ADDRESS][DOMAIN_NAME]" at bounding box center [808, 262] width 116 height 11
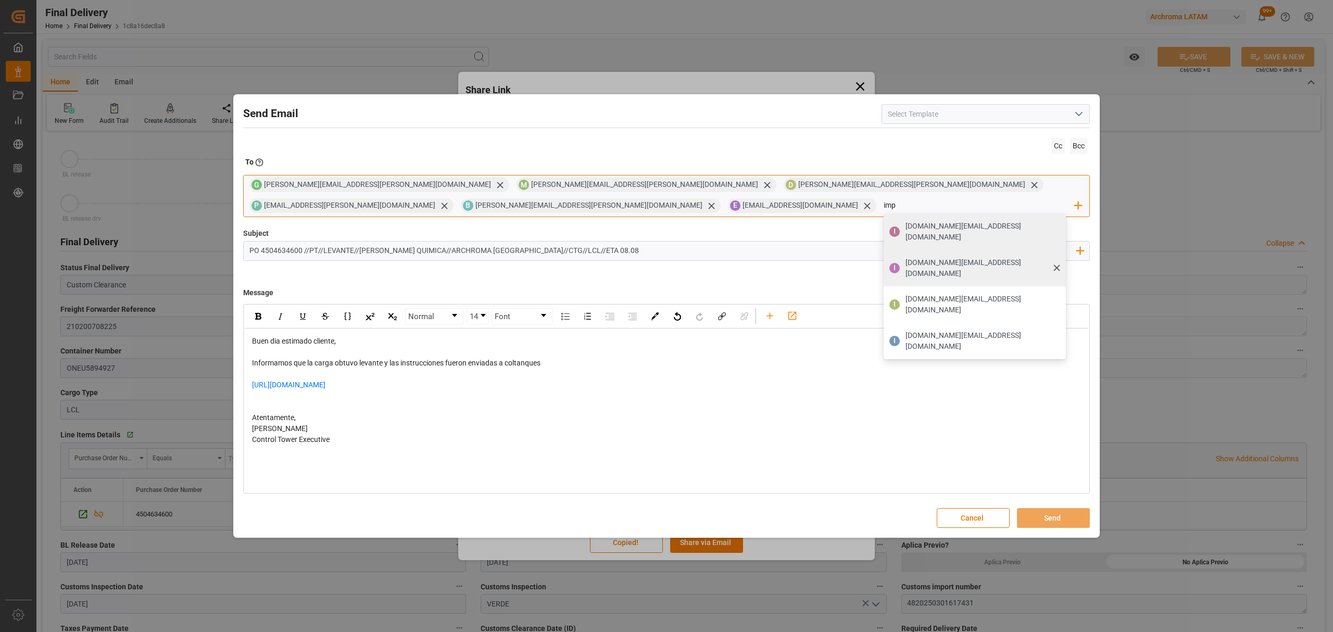
type input "imp"
click at [906, 257] on span "[DOMAIN_NAME][EMAIL_ADDRESS][DOMAIN_NAME]" at bounding box center [982, 268] width 153 height 22
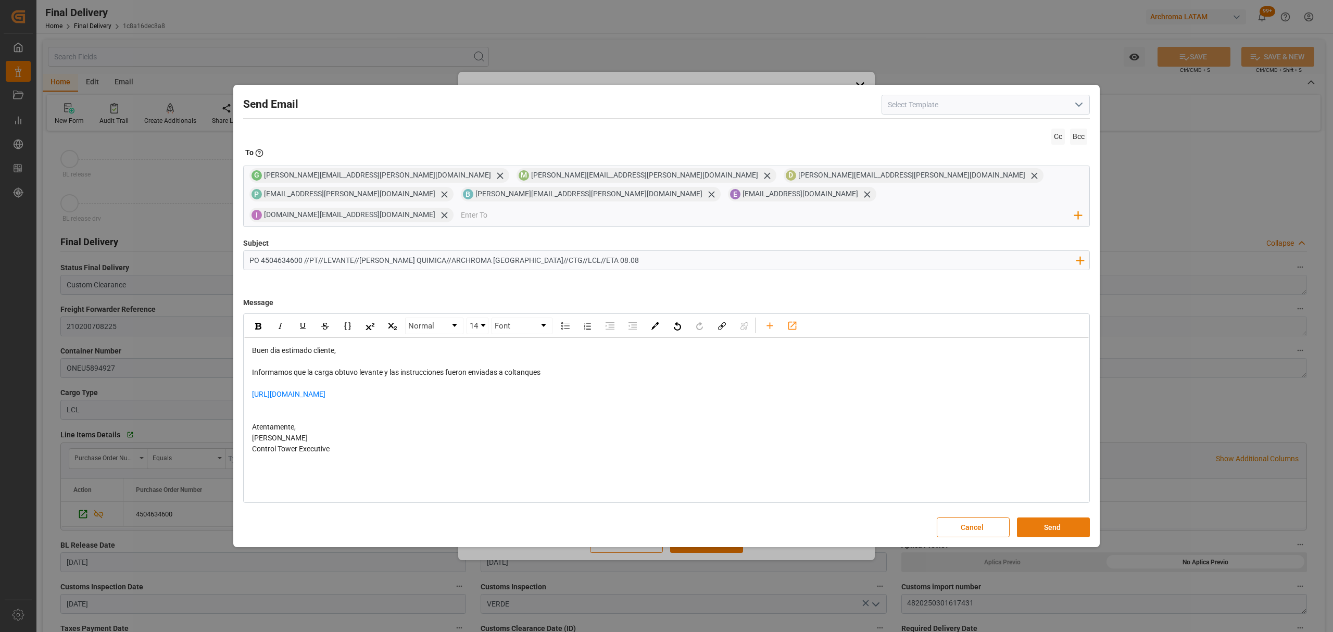
click at [1043, 520] on button "Send" at bounding box center [1053, 528] width 73 height 20
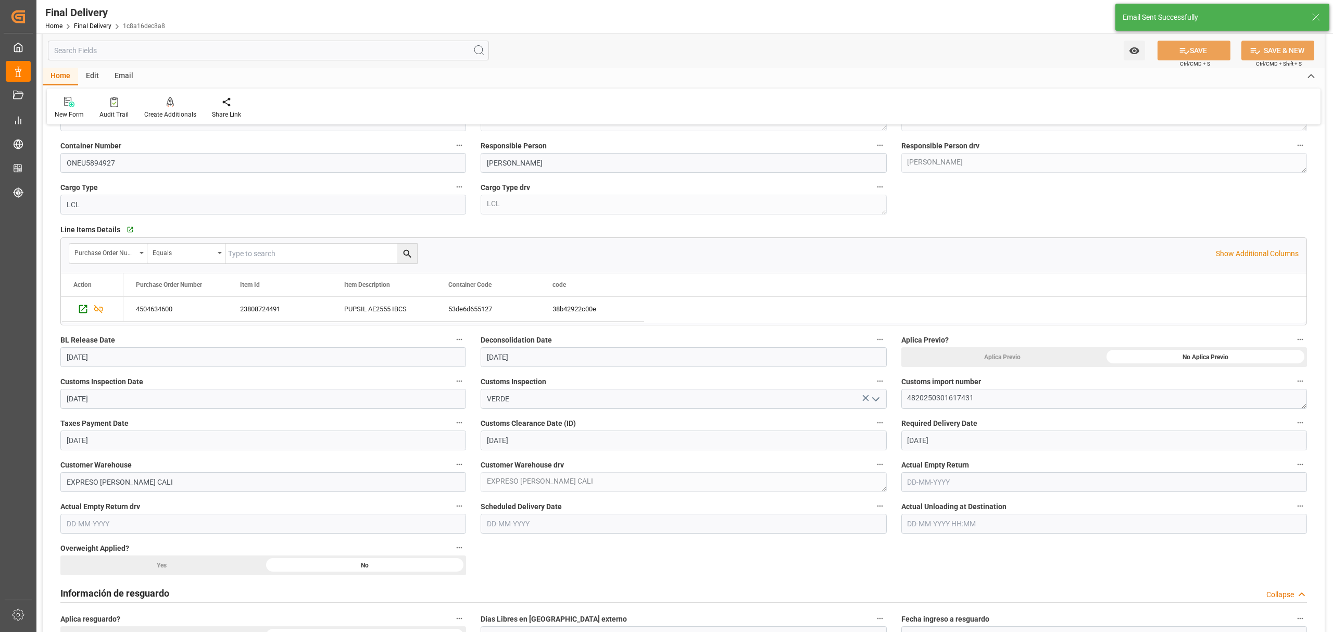
scroll to position [208, 0]
